Goal: Navigation & Orientation: Find specific page/section

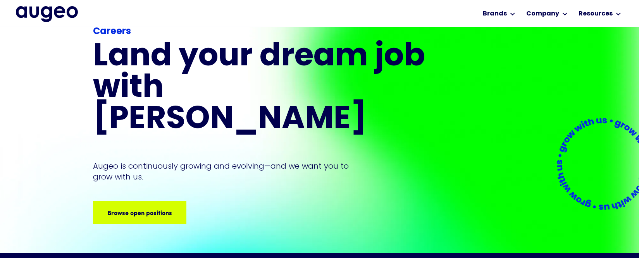
scroll to position [47, 0]
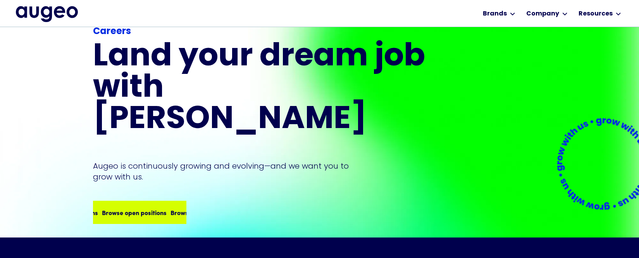
scroll to position [65, 0]
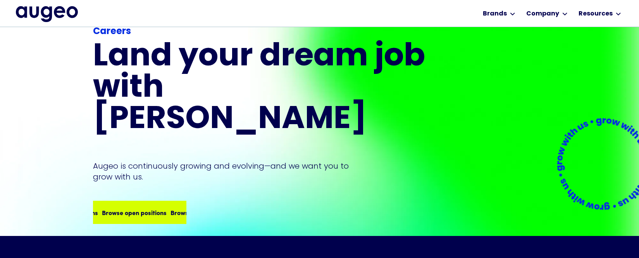
click at [164, 208] on div "Browse open positions" at bounding box center [196, 212] width 65 height 9
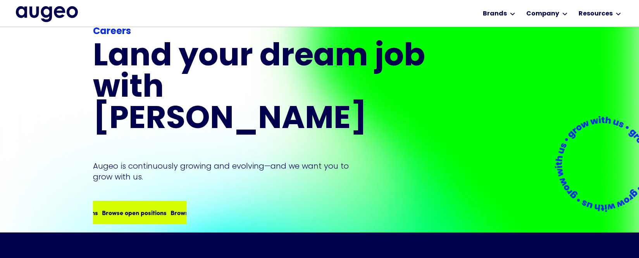
scroll to position [68, 0]
